Goal: Information Seeking & Learning: Learn about a topic

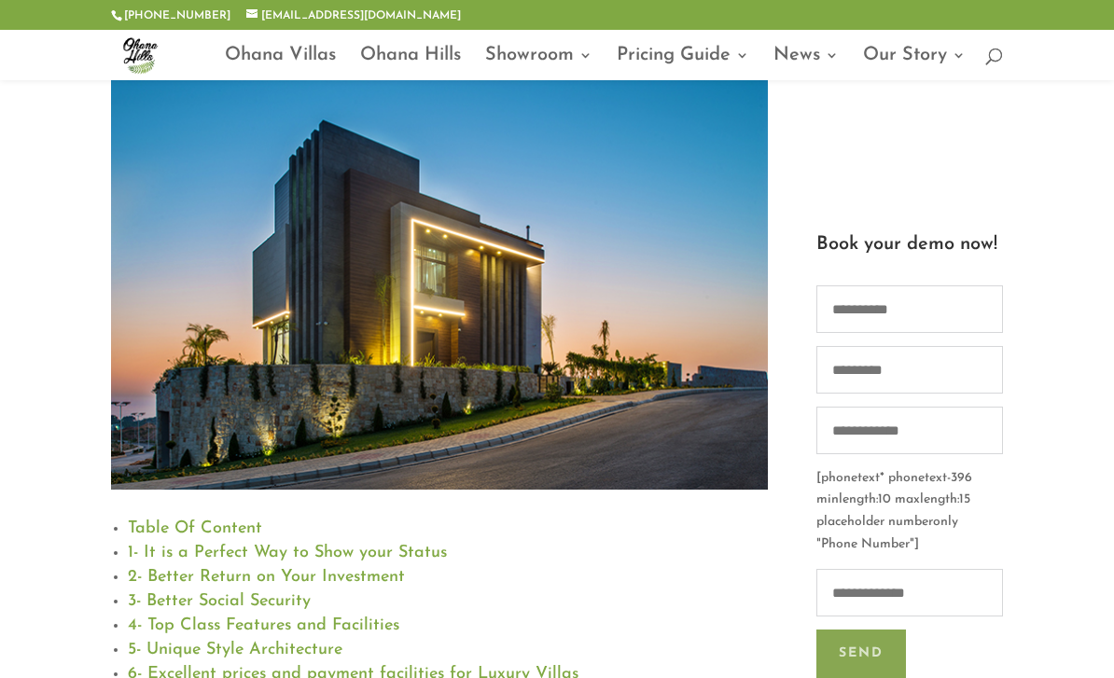
scroll to position [347, 0]
click at [540, 305] on img at bounding box center [439, 272] width 656 height 438
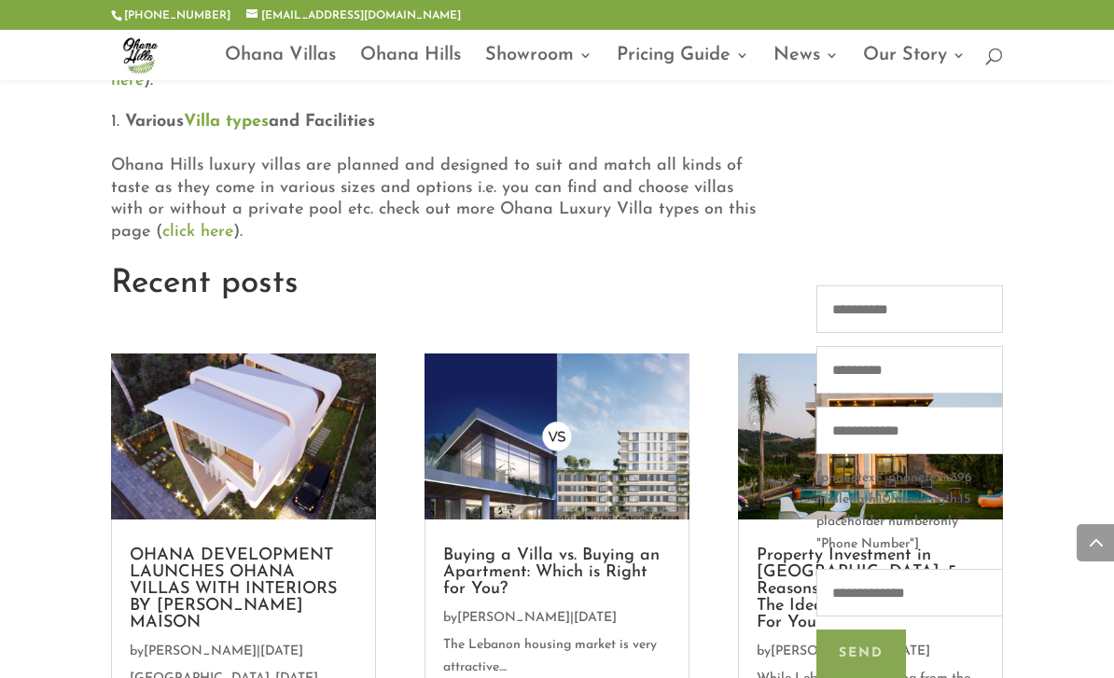
scroll to position [2301, 0]
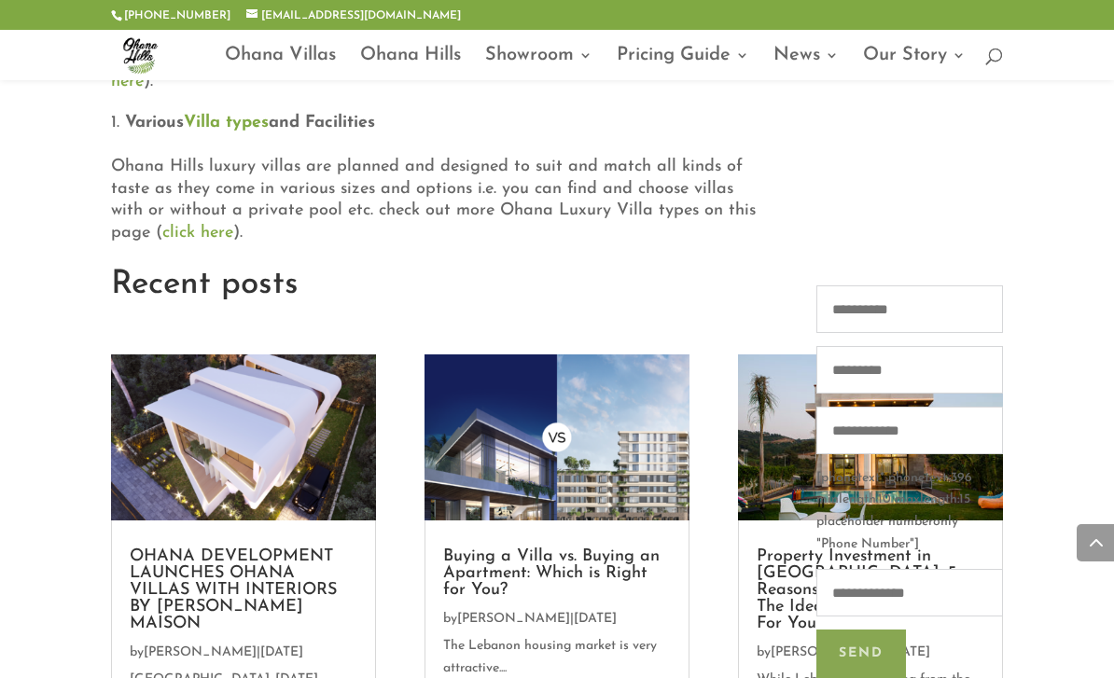
click at [189, 355] on img at bounding box center [243, 437] width 264 height 165
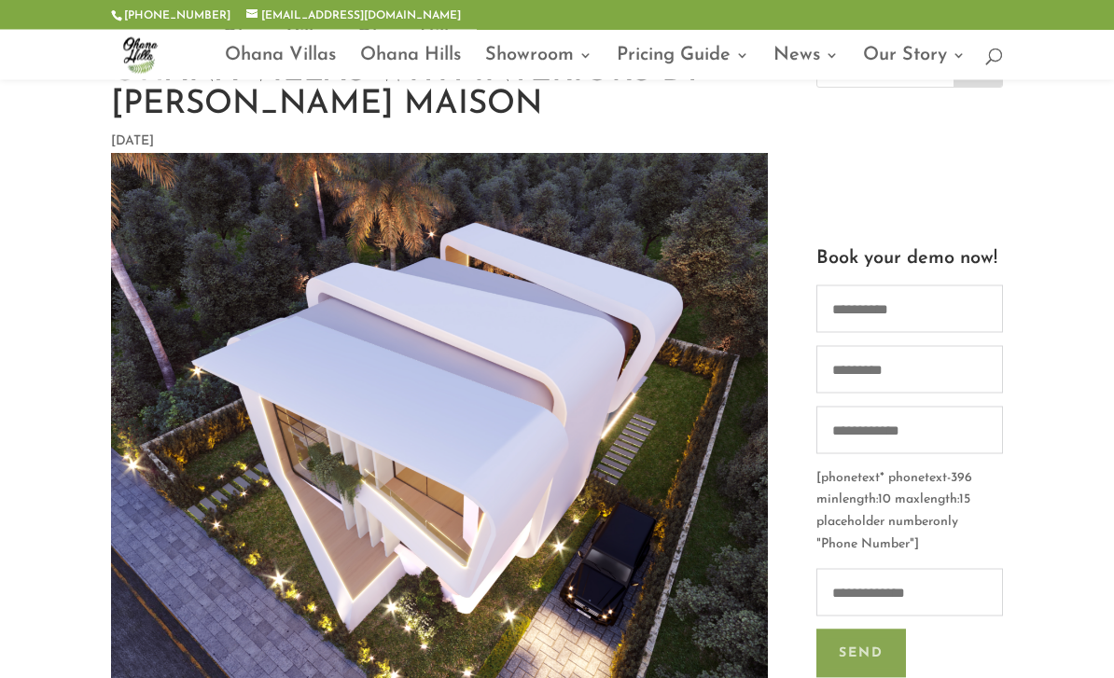
scroll to position [135, 0]
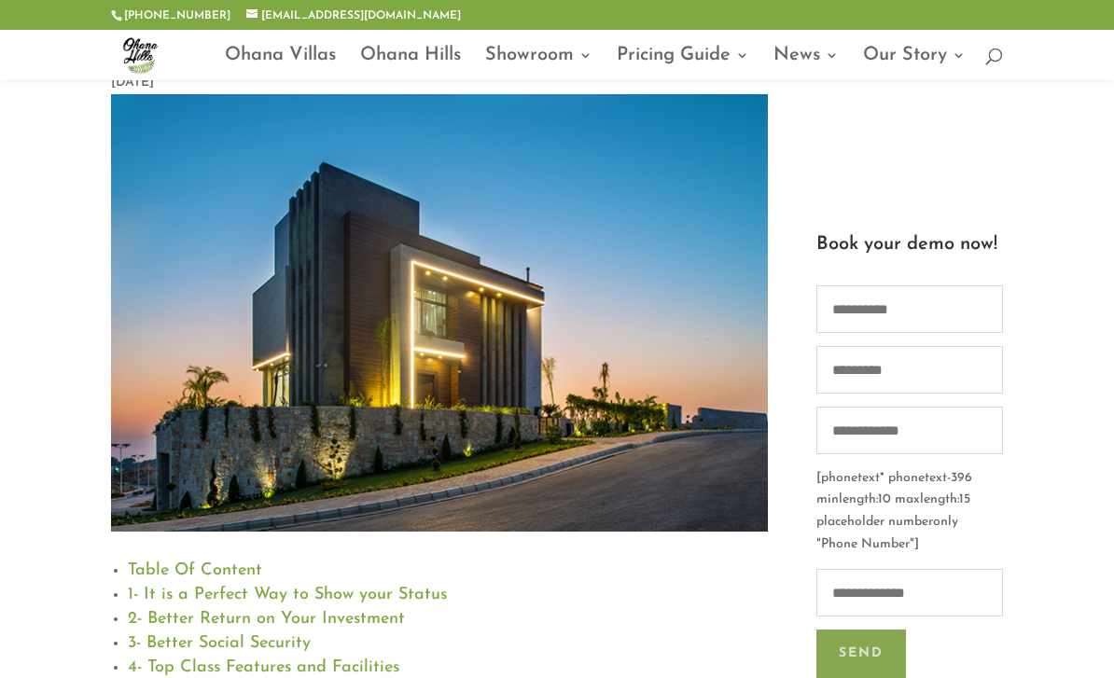
scroll to position [301, 0]
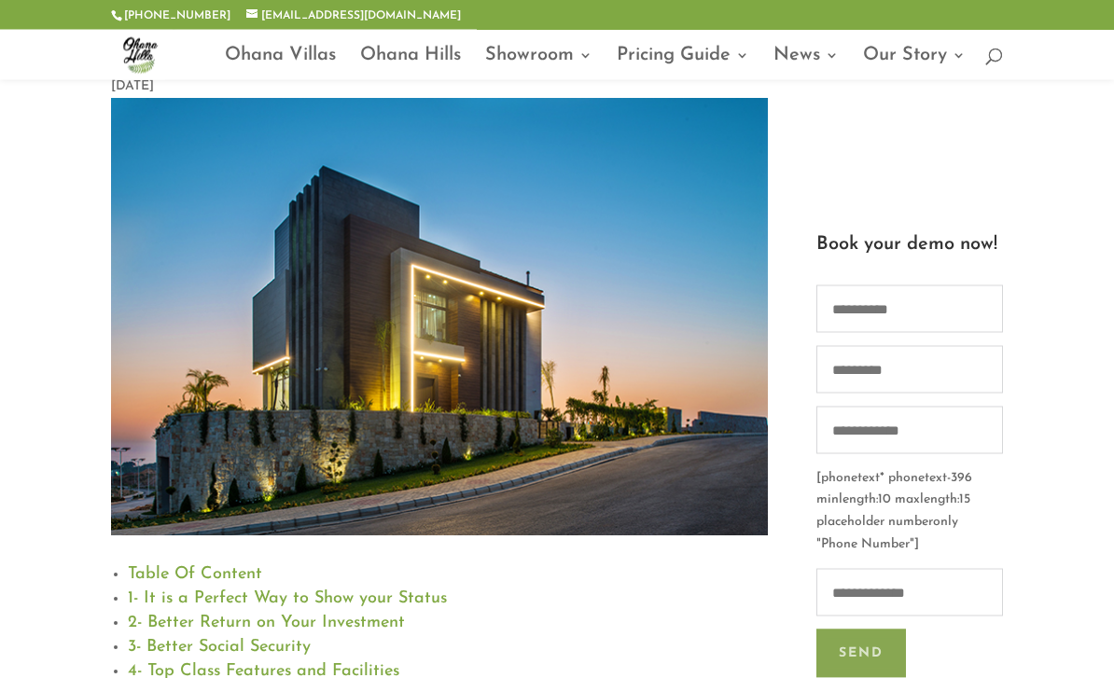
click at [217, 315] on img at bounding box center [439, 318] width 656 height 438
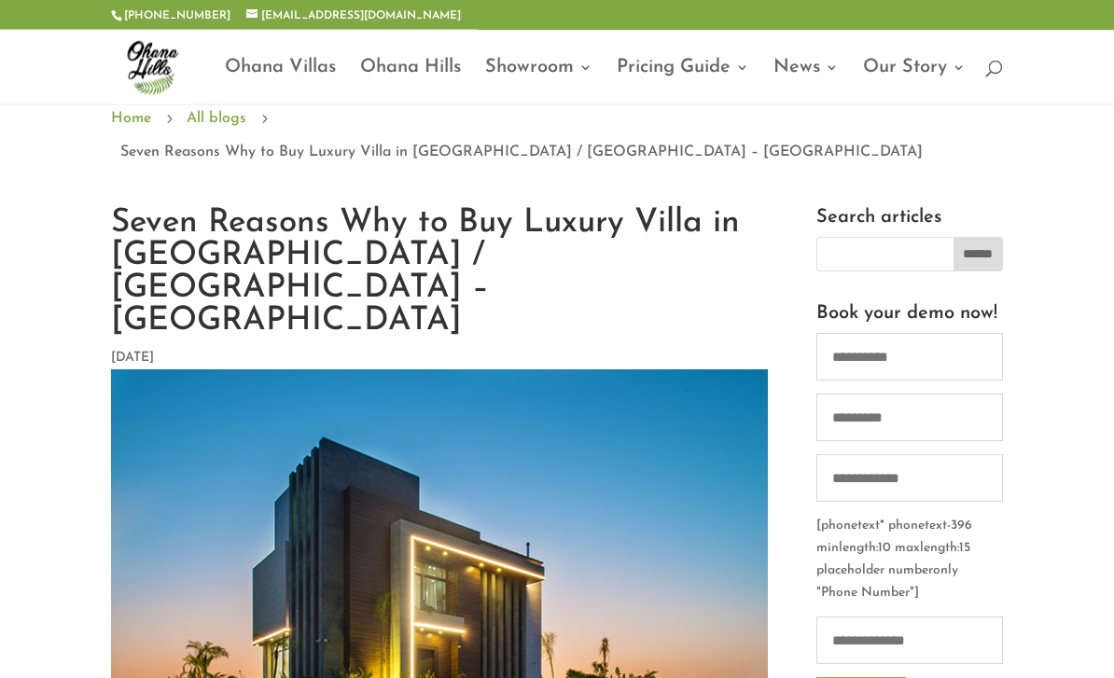
scroll to position [0, 0]
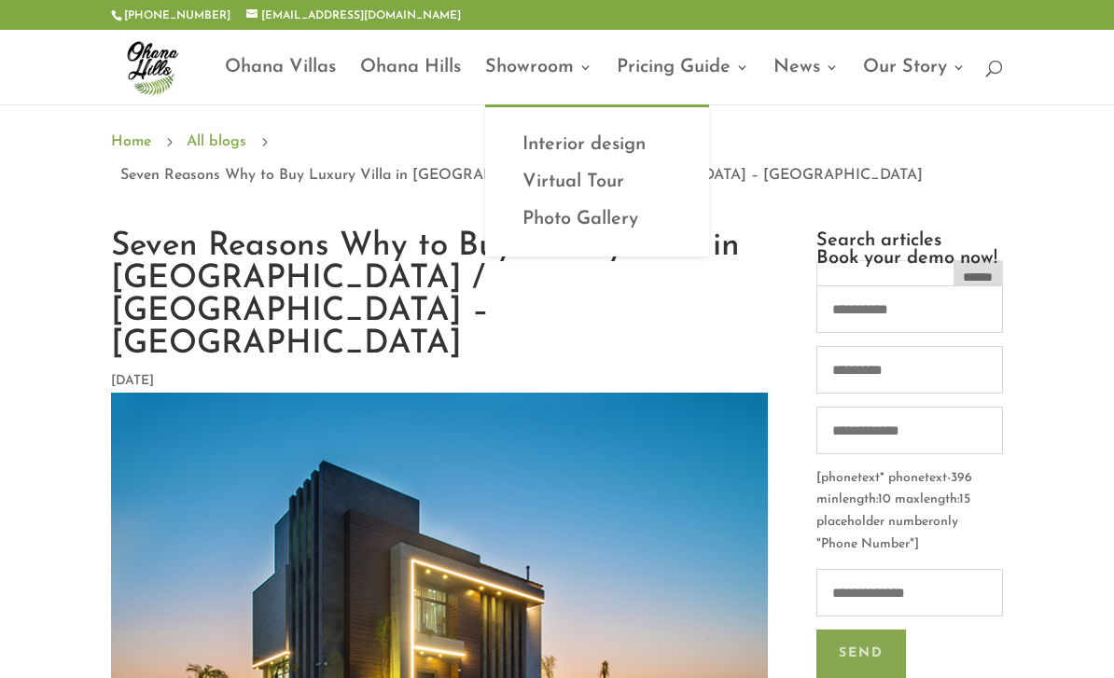
click at [601, 192] on link "Virtual Tour" at bounding box center [597, 181] width 187 height 37
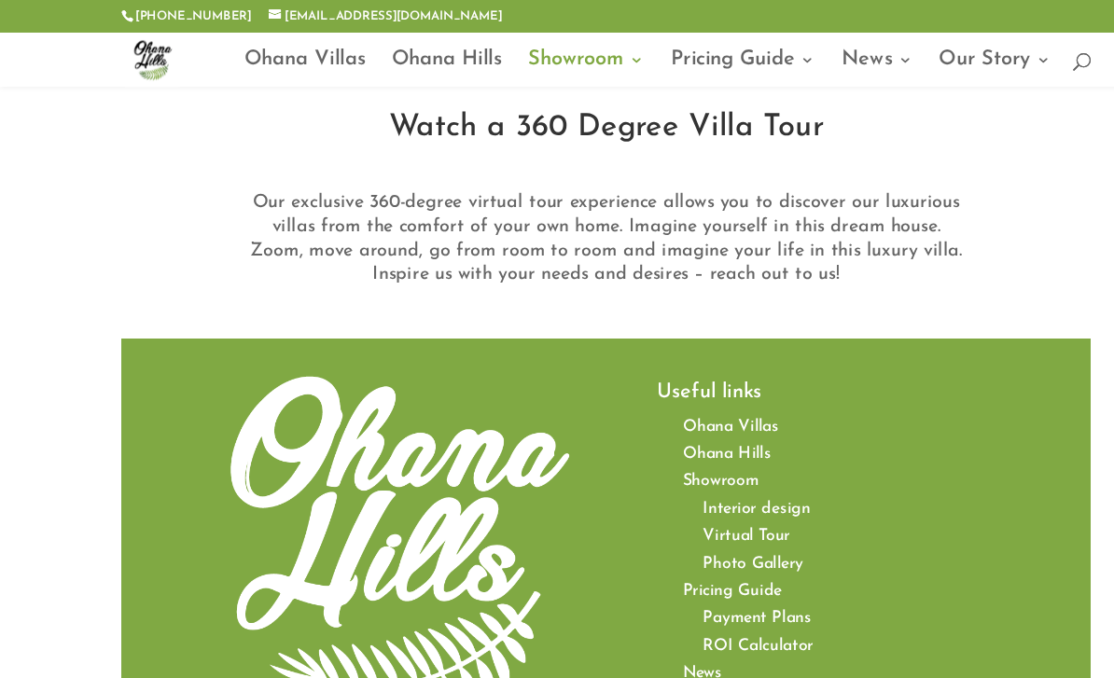
scroll to position [679, 0]
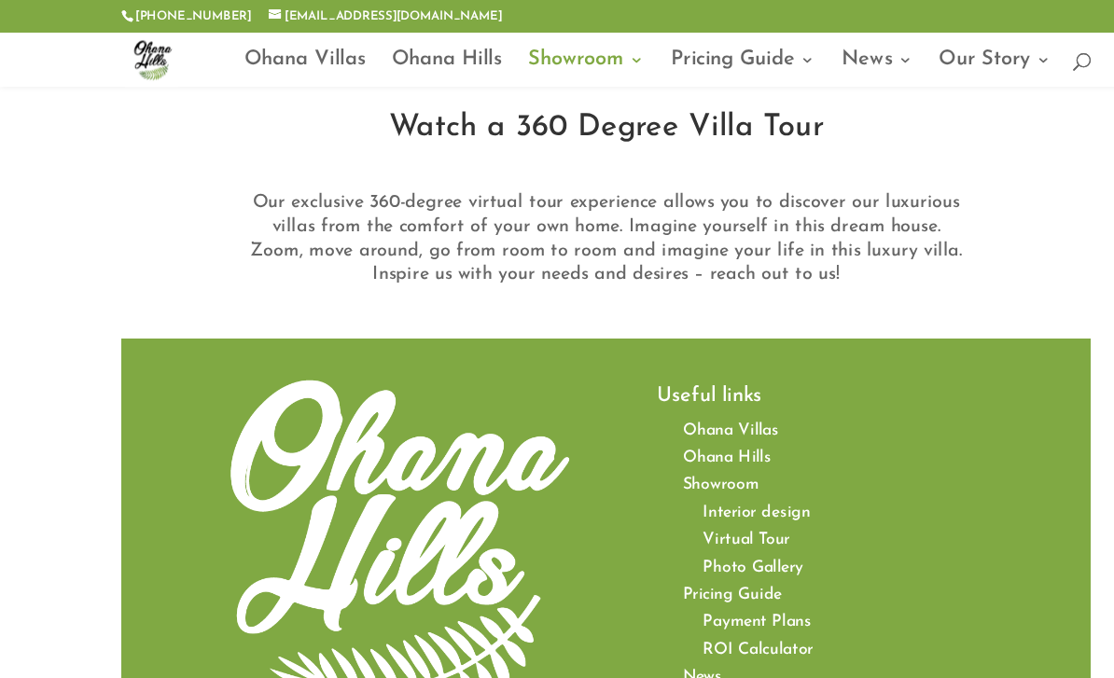
click at [691, 415] on span "Ohana Villas" at bounding box center [680, 422] width 89 height 15
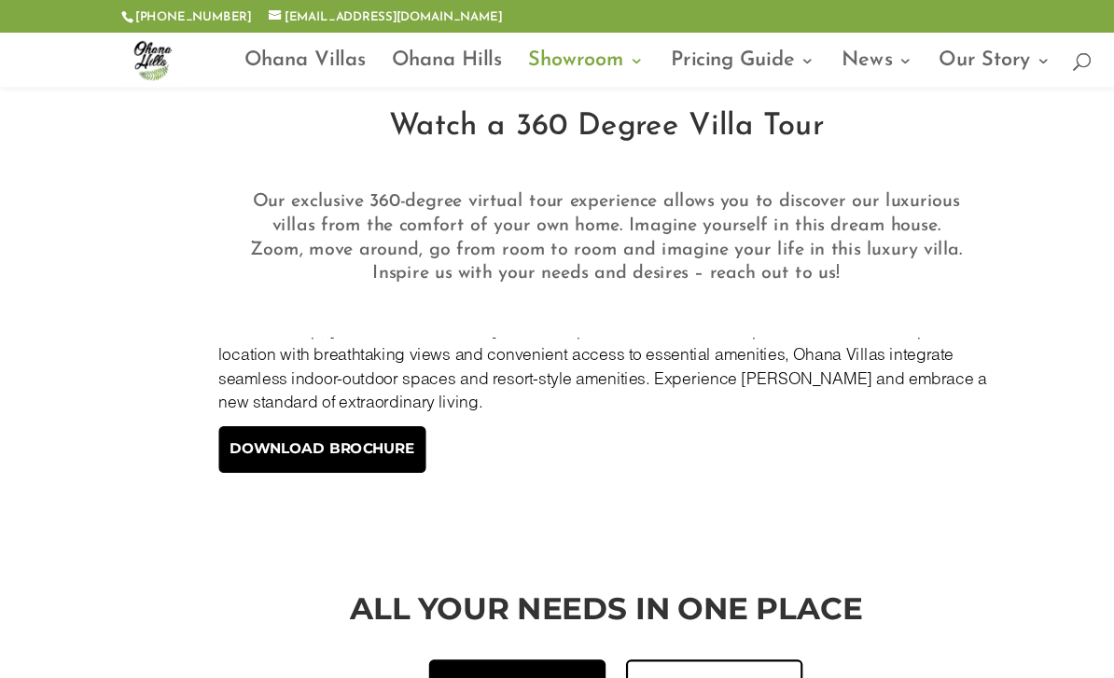
scroll to position [655, 0]
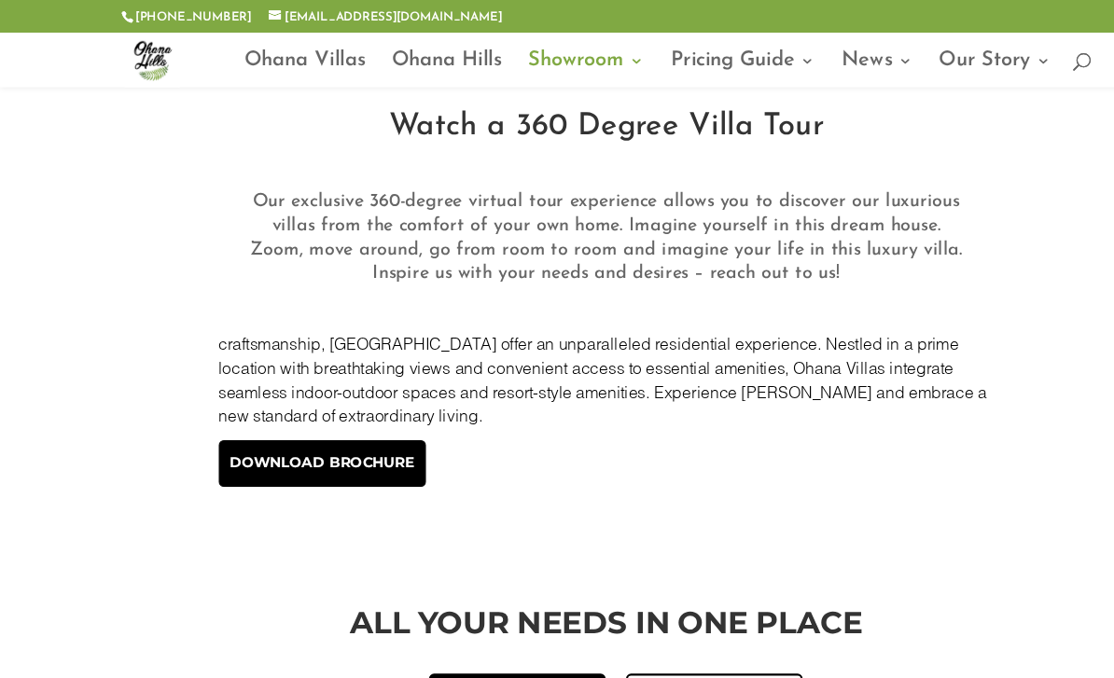
click at [566, 282] on img at bounding box center [566, 282] width 0 height 0
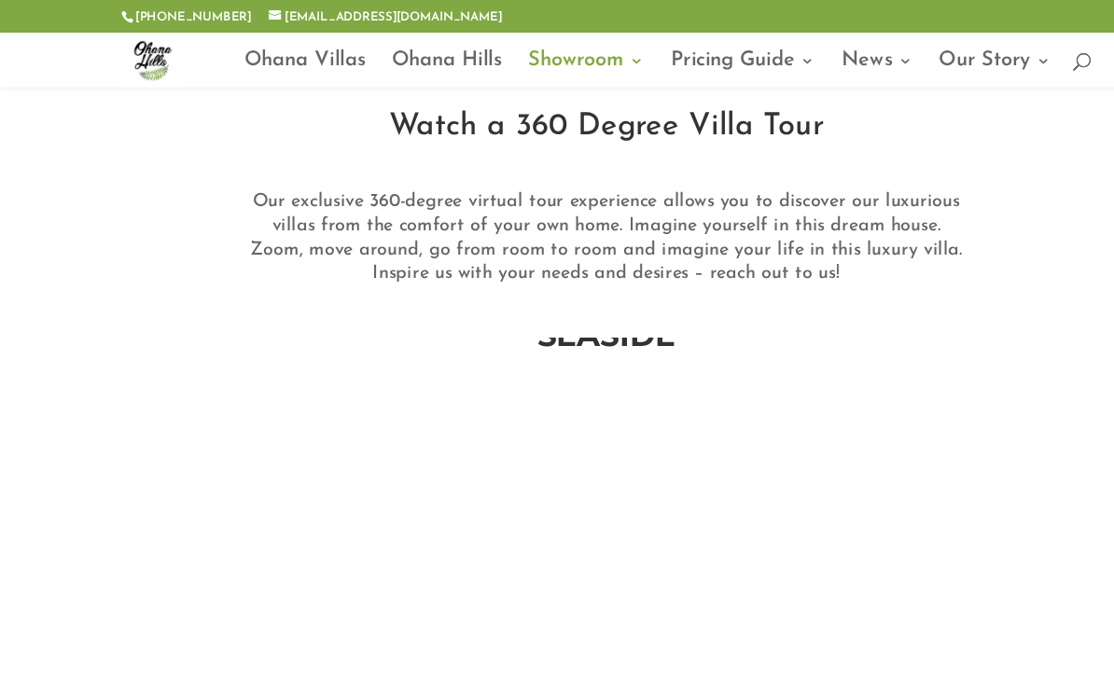
scroll to position [3626, 0]
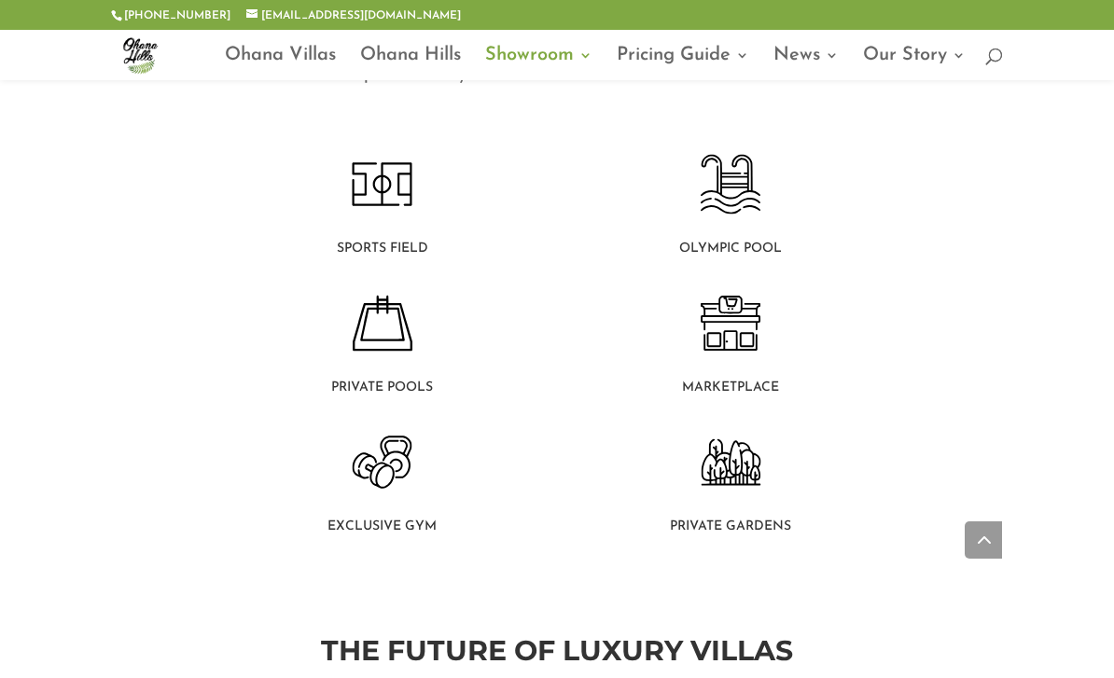
scroll to position [1147, 0]
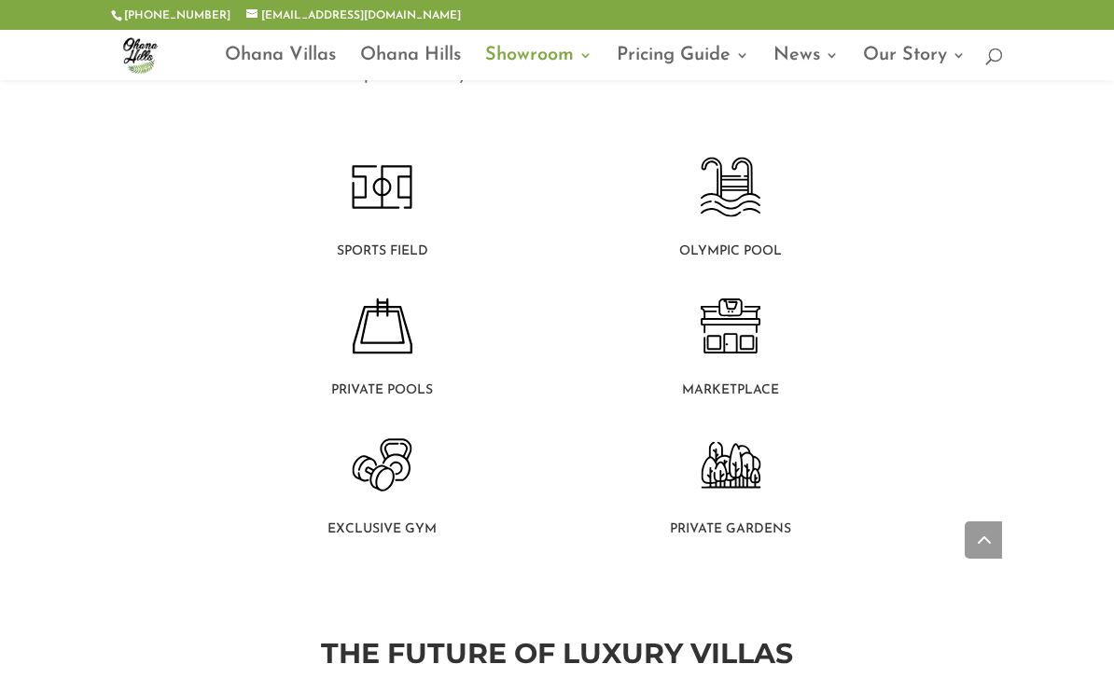
click at [289, 63] on link "Ohana Villas" at bounding box center [280, 65] width 111 height 32
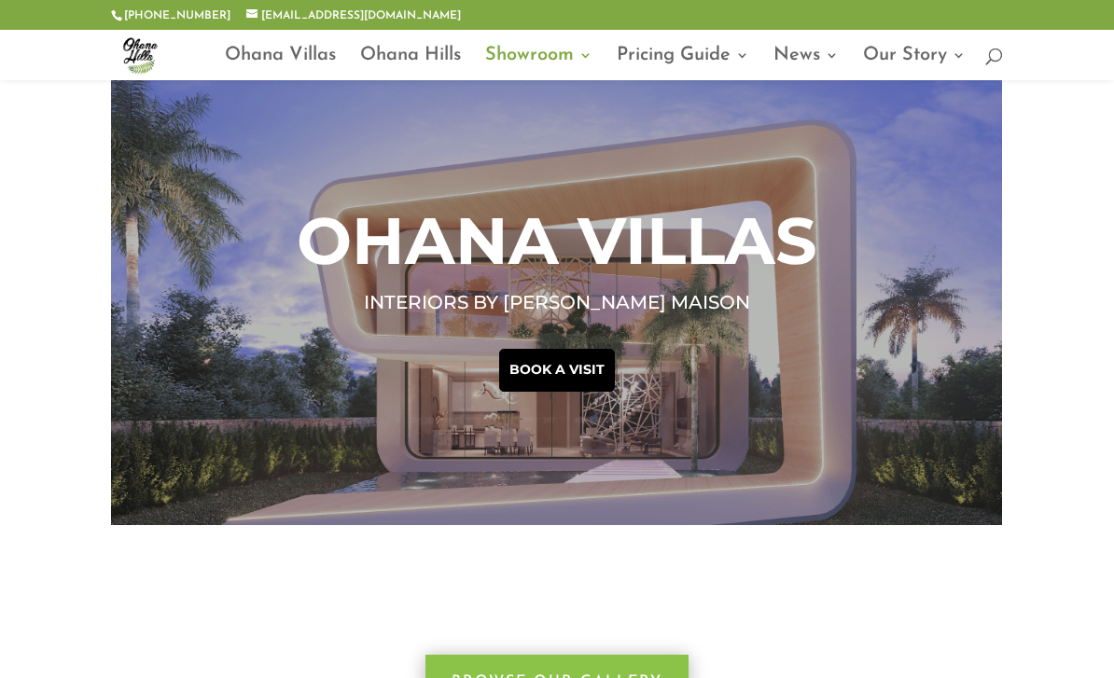
scroll to position [0, 0]
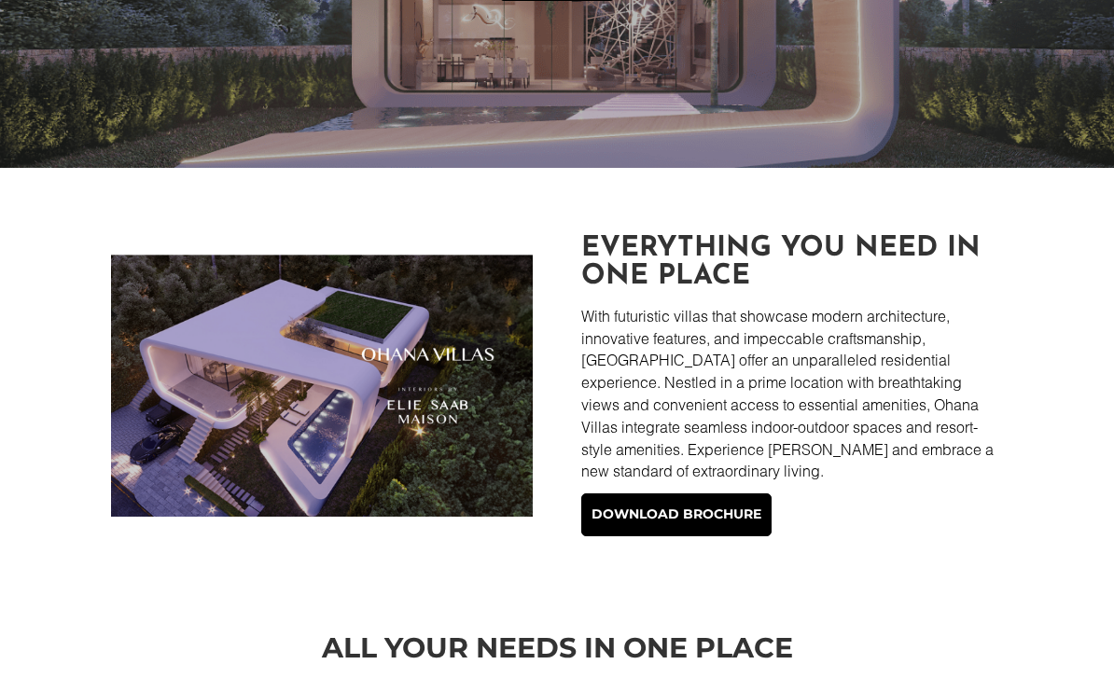
scroll to position [373, 0]
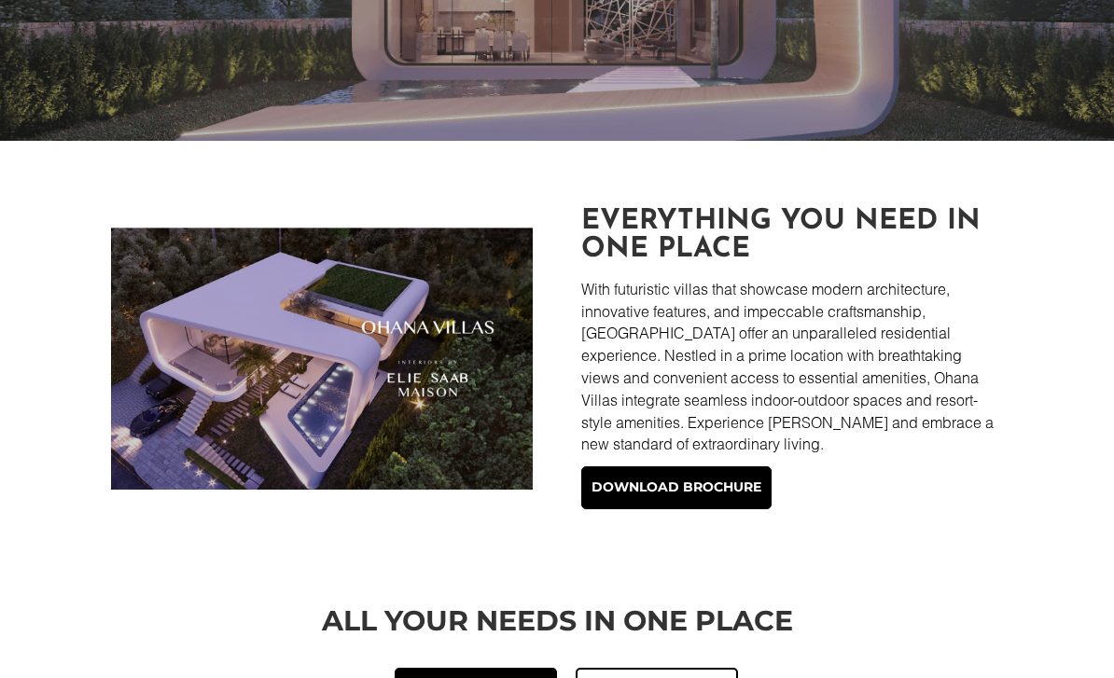
click at [216, 387] on img at bounding box center [321, 359] width 421 height 262
click at [439, 363] on img at bounding box center [321, 359] width 421 height 262
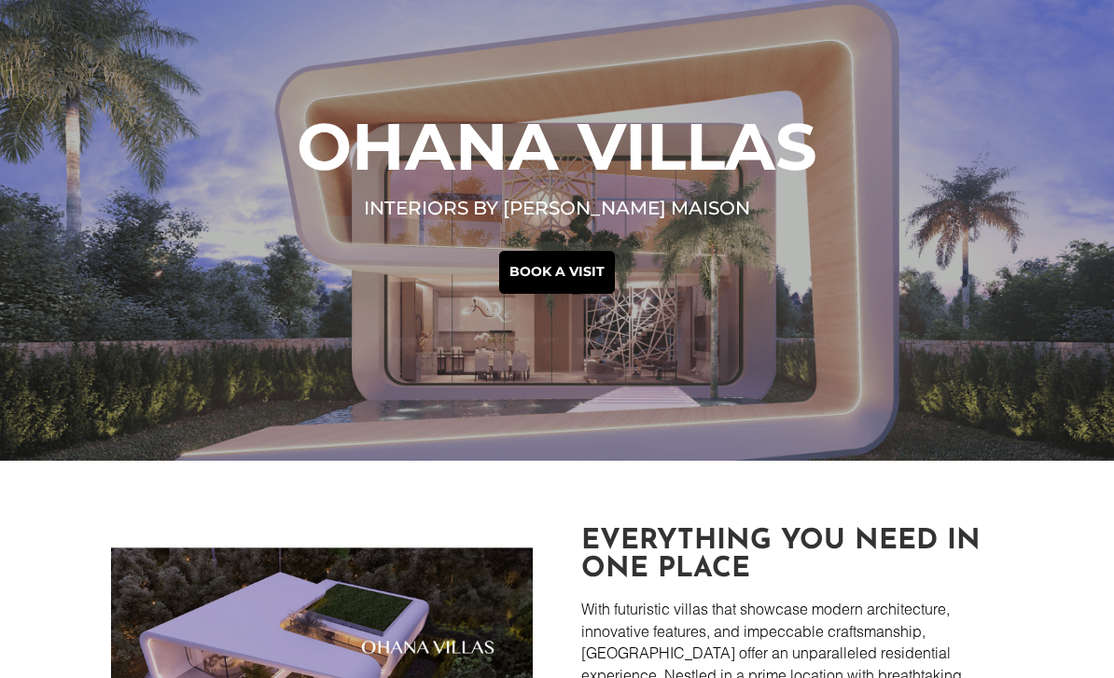
scroll to position [53, 0]
click at [666, 300] on div "Ohana Villas interiors by [PERSON_NAME] Maison Book a visit" at bounding box center [557, 204] width 1114 height 514
click at [657, 320] on div "Ohana Villas interiors by [PERSON_NAME] Maison Book a visit" at bounding box center [557, 204] width 1114 height 514
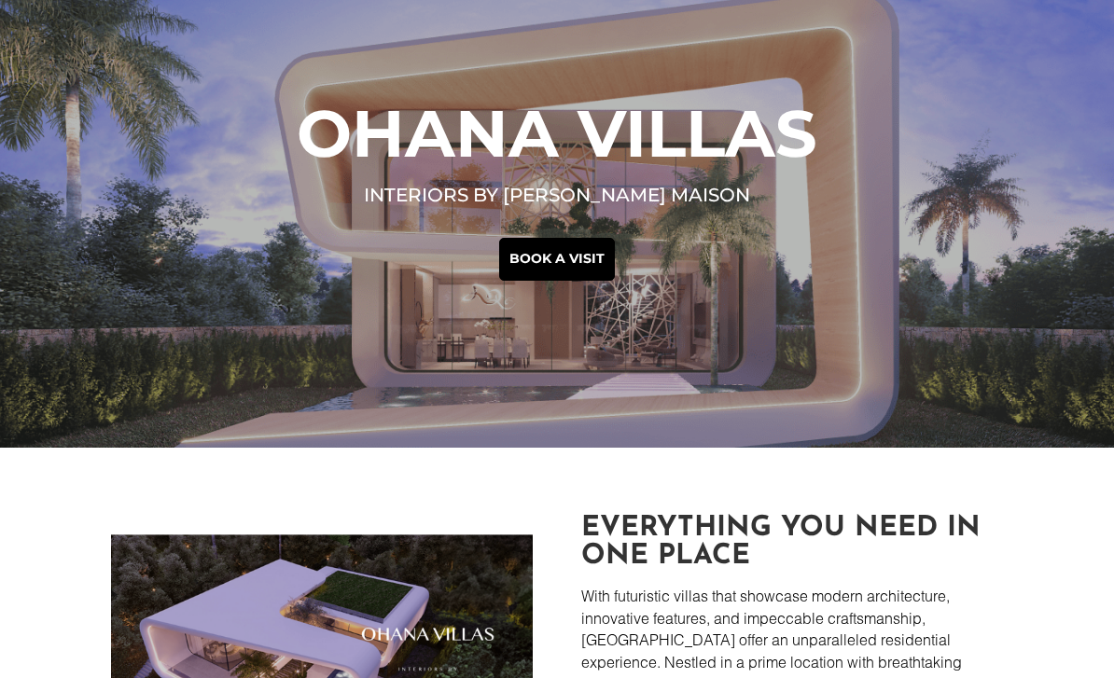
scroll to position [0, 0]
